Goal: Task Accomplishment & Management: Manage account settings

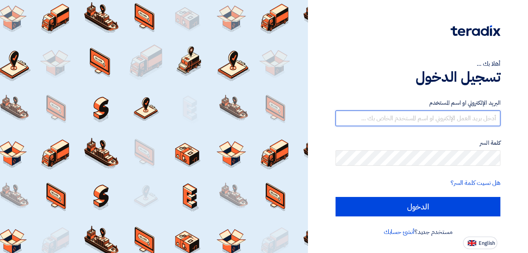
type input "[EMAIL_ADDRESS][DOMAIN_NAME]"
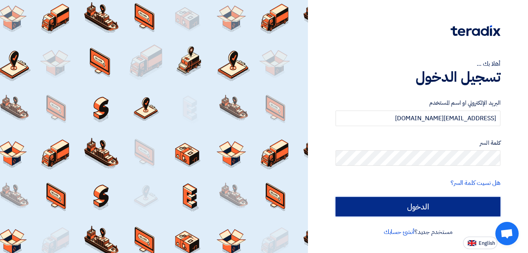
click at [492, 208] on input "الدخول" at bounding box center [417, 206] width 165 height 19
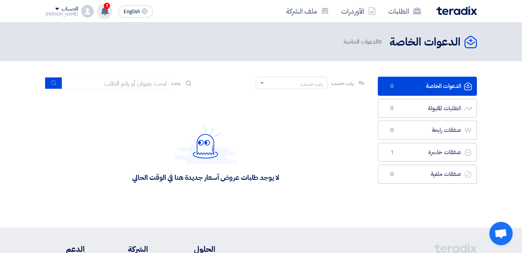
click at [97, 16] on div "1 تم نشر طلب عروض أسعار جديد - شاهد التفاصيل [DATE] أظهر كل الاشعارات" at bounding box center [105, 11] width 16 height 16
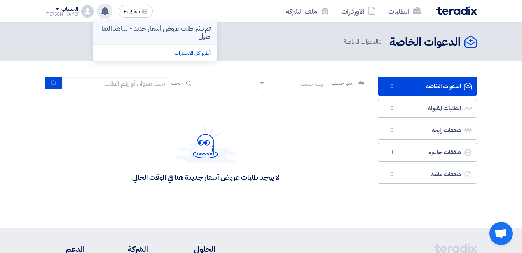
click at [104, 35] on p "تم نشر طلب عروض أسعار جديد - شاهد التفاصيل" at bounding box center [154, 33] width 111 height 16
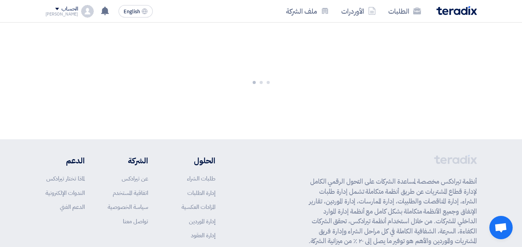
click at [64, 12] on div "[PERSON_NAME]" at bounding box center [61, 14] width 33 height 4
click at [123, 79] on li "الإعدادات" at bounding box center [86, 76] width 81 height 16
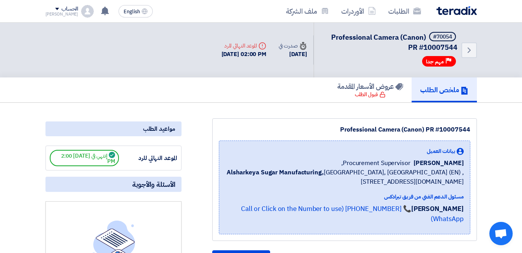
click at [61, 8] on div "الحساب" at bounding box center [69, 9] width 17 height 7
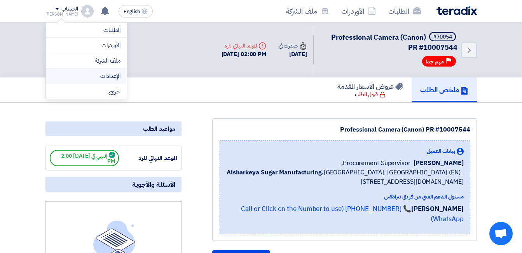
click at [117, 74] on link "الإعدادات" at bounding box center [86, 75] width 68 height 9
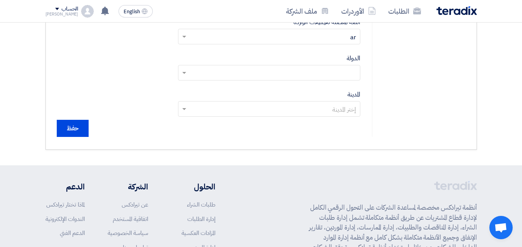
scroll to position [77, 0]
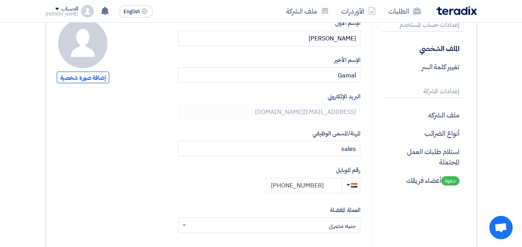
click at [322, 183] on input "[PHONE_NUMBER]" at bounding box center [304, 186] width 75 height 16
drag, startPoint x: 322, startPoint y: 183, endPoint x: 279, endPoint y: 183, distance: 43.9
click at [279, 183] on input "[PHONE_NUMBER]" at bounding box center [304, 186] width 75 height 16
click at [317, 193] on div "الإسم الأول [PERSON_NAME] [GEOGRAPHIC_DATA] Gamal البريد الإلكتروني [EMAIL_ADDR…" at bounding box center [269, 218] width 182 height 398
click at [320, 188] on input "[PHONE_NUMBER]" at bounding box center [304, 186] width 75 height 16
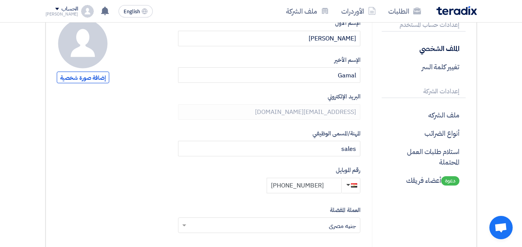
drag, startPoint x: 322, startPoint y: 185, endPoint x: 283, endPoint y: 189, distance: 38.7
click at [283, 189] on input "[PHONE_NUMBER]" at bounding box center [304, 186] width 75 height 16
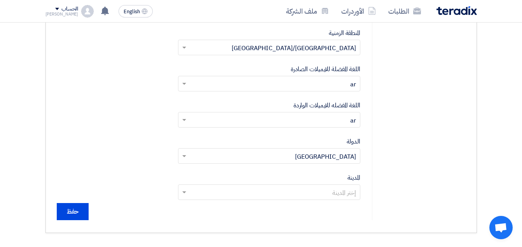
scroll to position [307, 0]
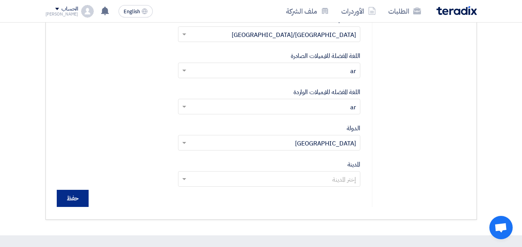
type input "[PHONE_NUMBER]"
click at [78, 199] on input "حفظ" at bounding box center [73, 198] width 32 height 17
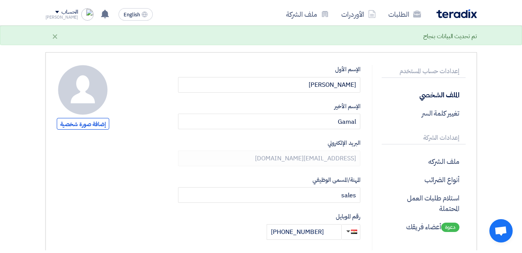
scroll to position [26, 0]
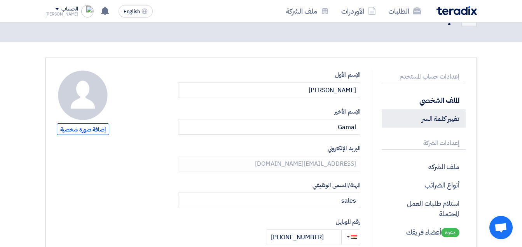
click at [436, 120] on p "تغيير كلمة السر" at bounding box center [424, 118] width 84 height 18
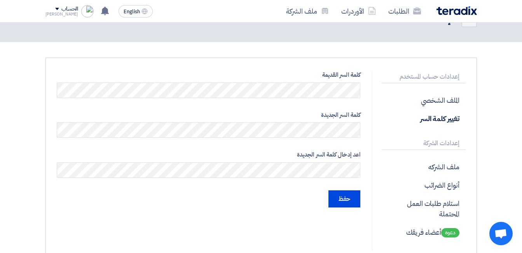
click at [299, 207] on div "كلمة السر القديمة كلمة السر الجديدة اعد إدخال كلمة السر الجديدة حفظ" at bounding box center [208, 160] width 315 height 180
click at [339, 198] on input "حفظ" at bounding box center [344, 198] width 32 height 17
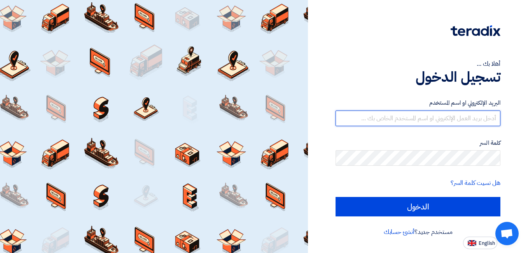
type input "[EMAIL_ADDRESS][DOMAIN_NAME]"
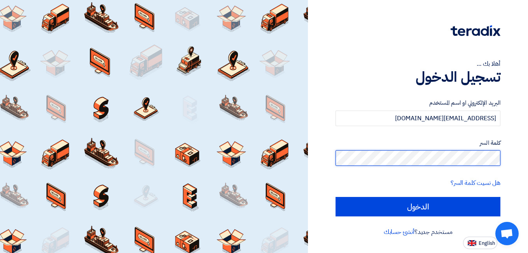
click at [527, 169] on html "أهلا بك ... تسجيل الدخول البريد الإلكتروني او اسم المستخدم youssef.mounir@rhts.…" at bounding box center [264, 126] width 528 height 253
